Goal: Task Accomplishment & Management: Use online tool/utility

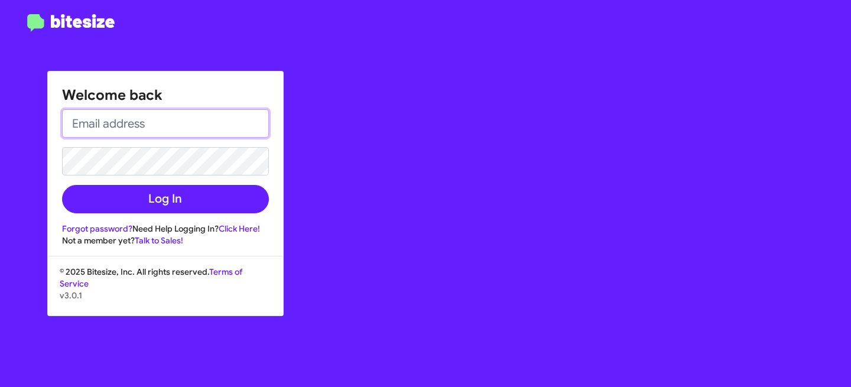
click at [138, 136] on input "email" at bounding box center [165, 123] width 207 height 28
type input "a"
type input "[EMAIL_ADDRESS][DOMAIN_NAME]"
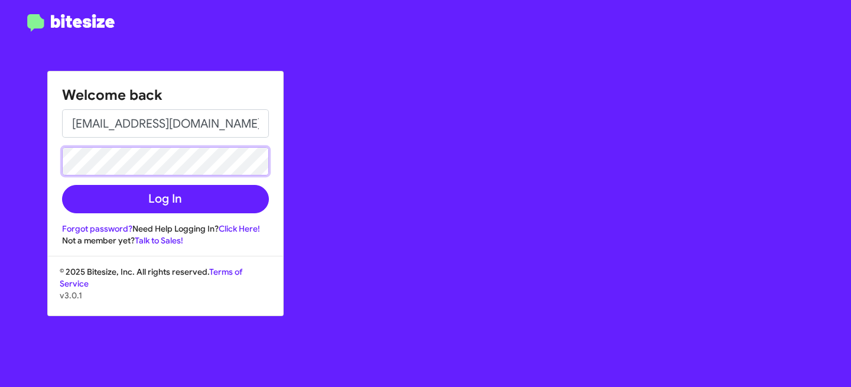
click at [62, 185] on button "Log In" at bounding box center [165, 199] width 207 height 28
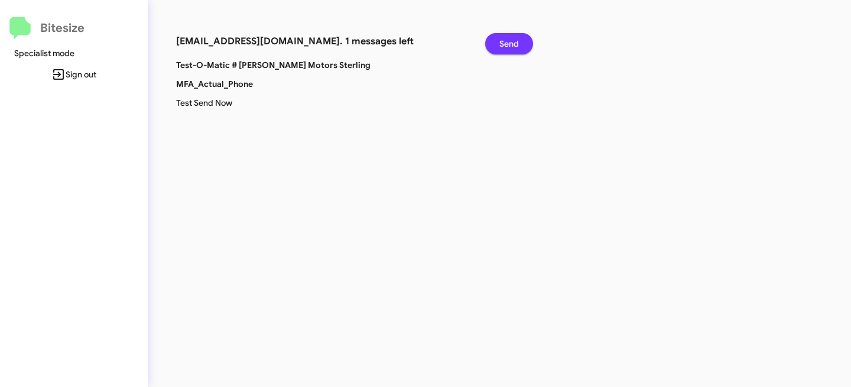
click at [515, 48] on span "Send" at bounding box center [508, 43] width 19 height 21
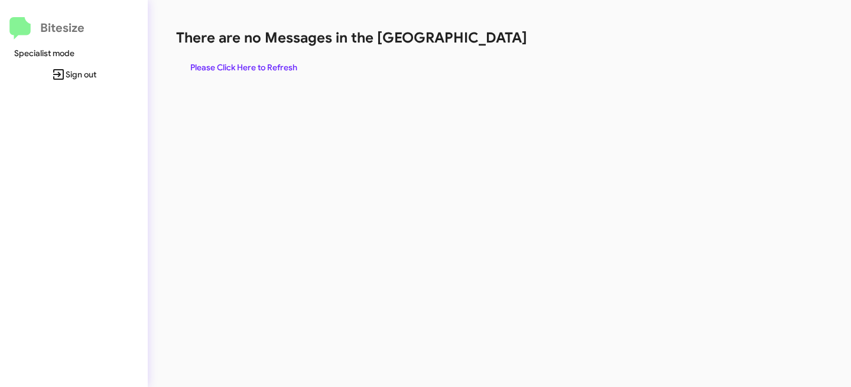
click at [84, 83] on span "Sign out" at bounding box center [73, 74] width 129 height 21
